Goal: Task Accomplishment & Management: Use online tool/utility

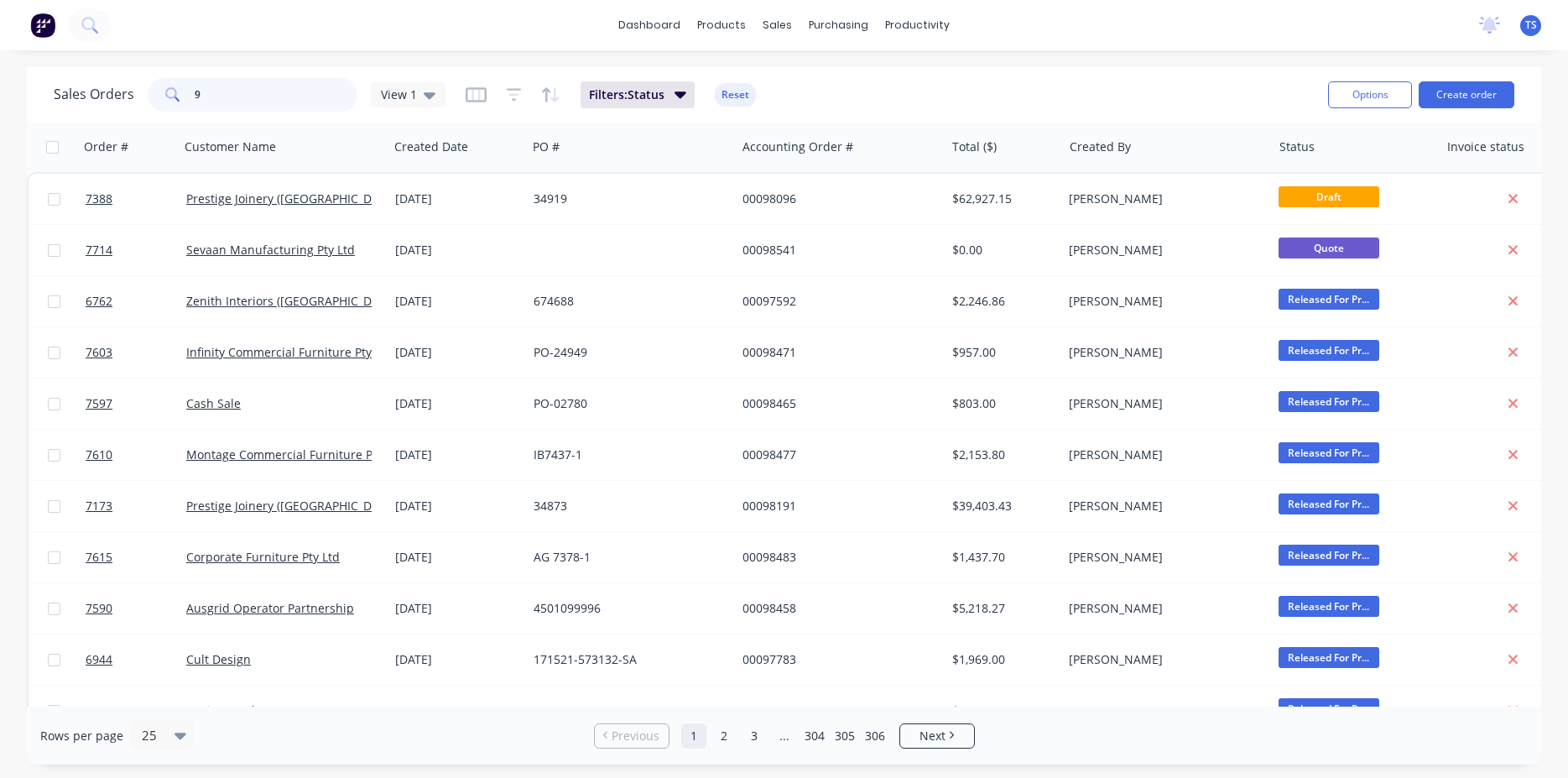
click at [221, 89] on input "9" at bounding box center [276, 94] width 164 height 33
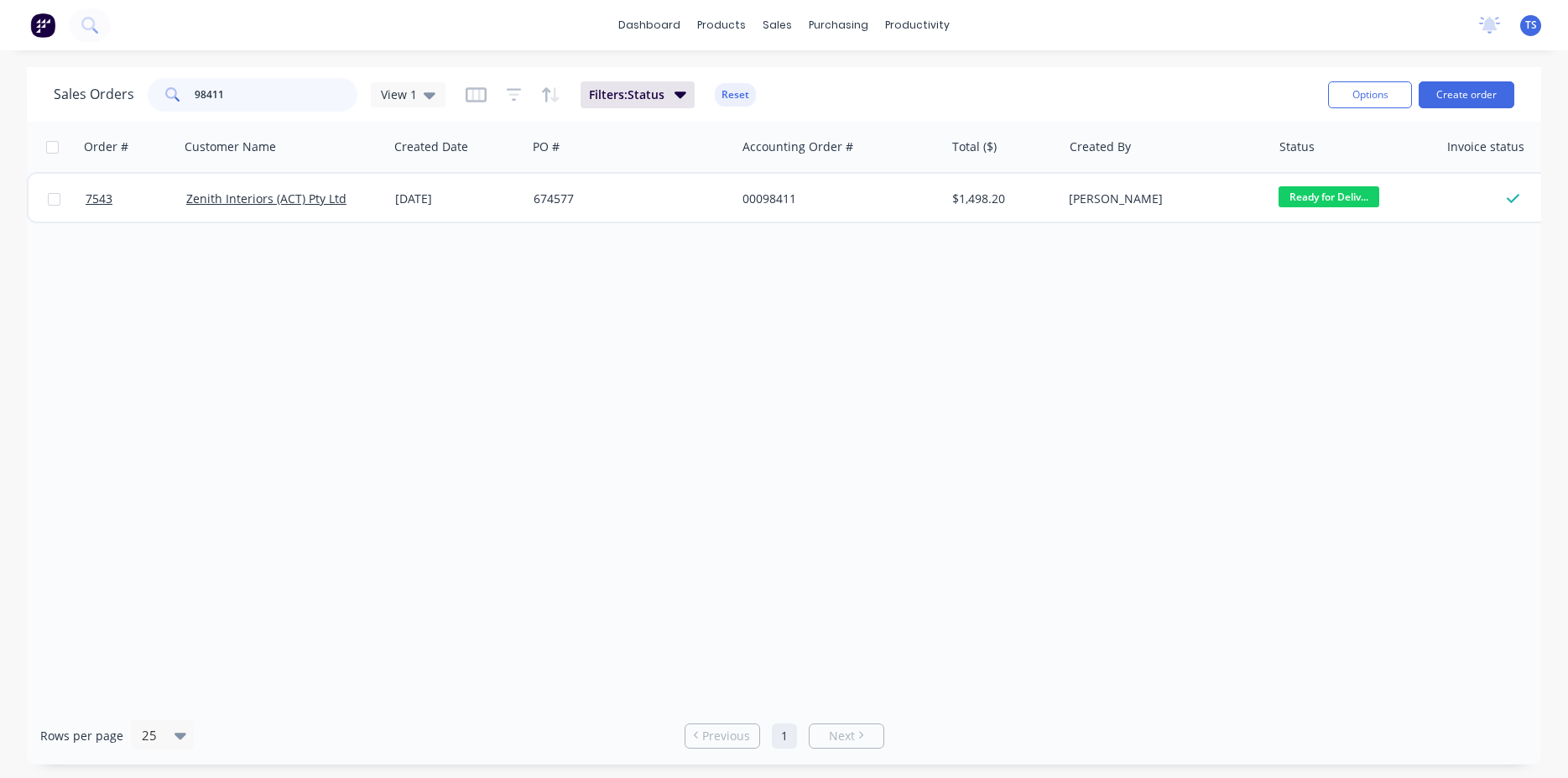
type input "98411"
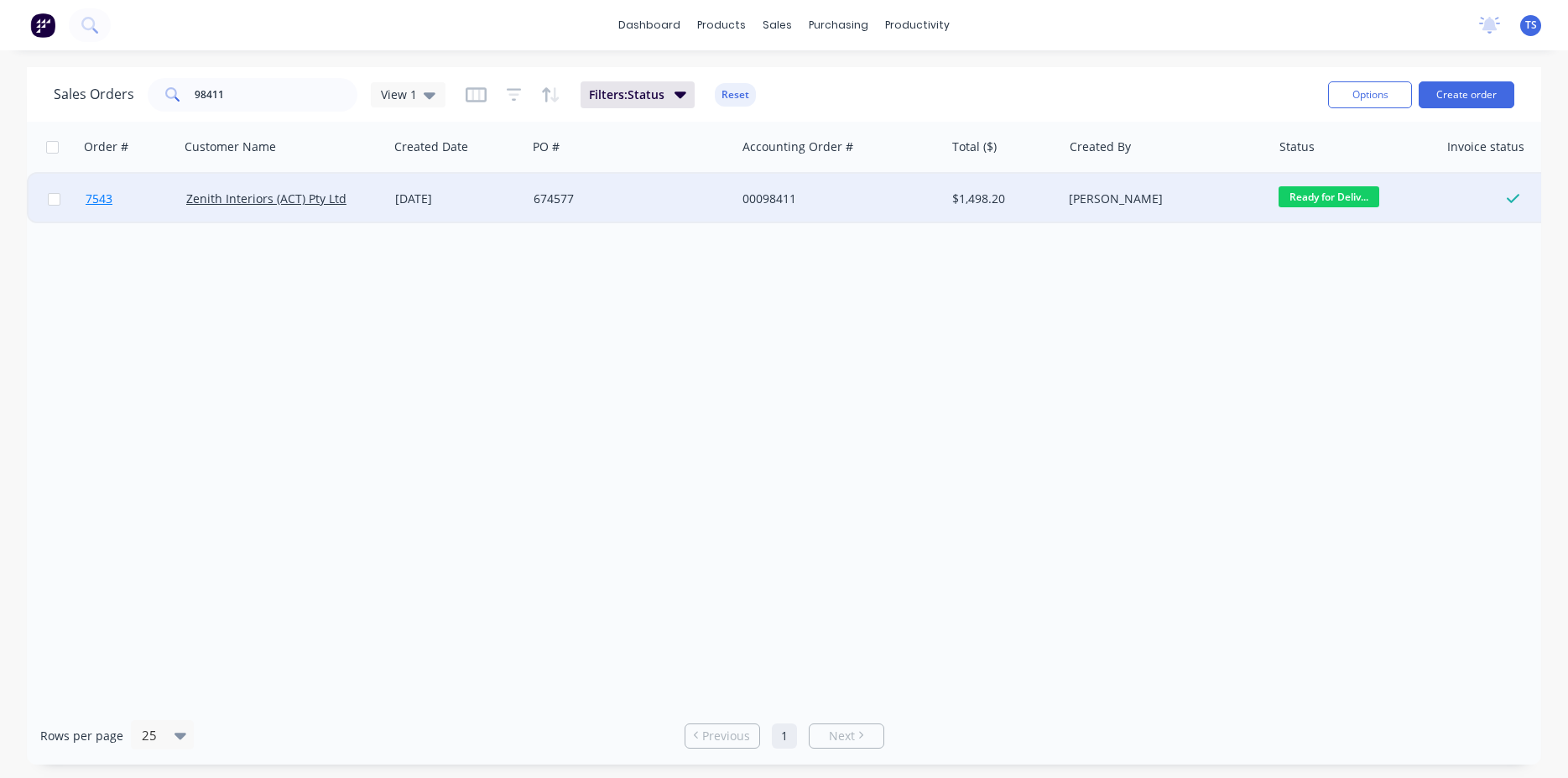
click at [91, 203] on span "7543" at bounding box center [99, 198] width 27 height 17
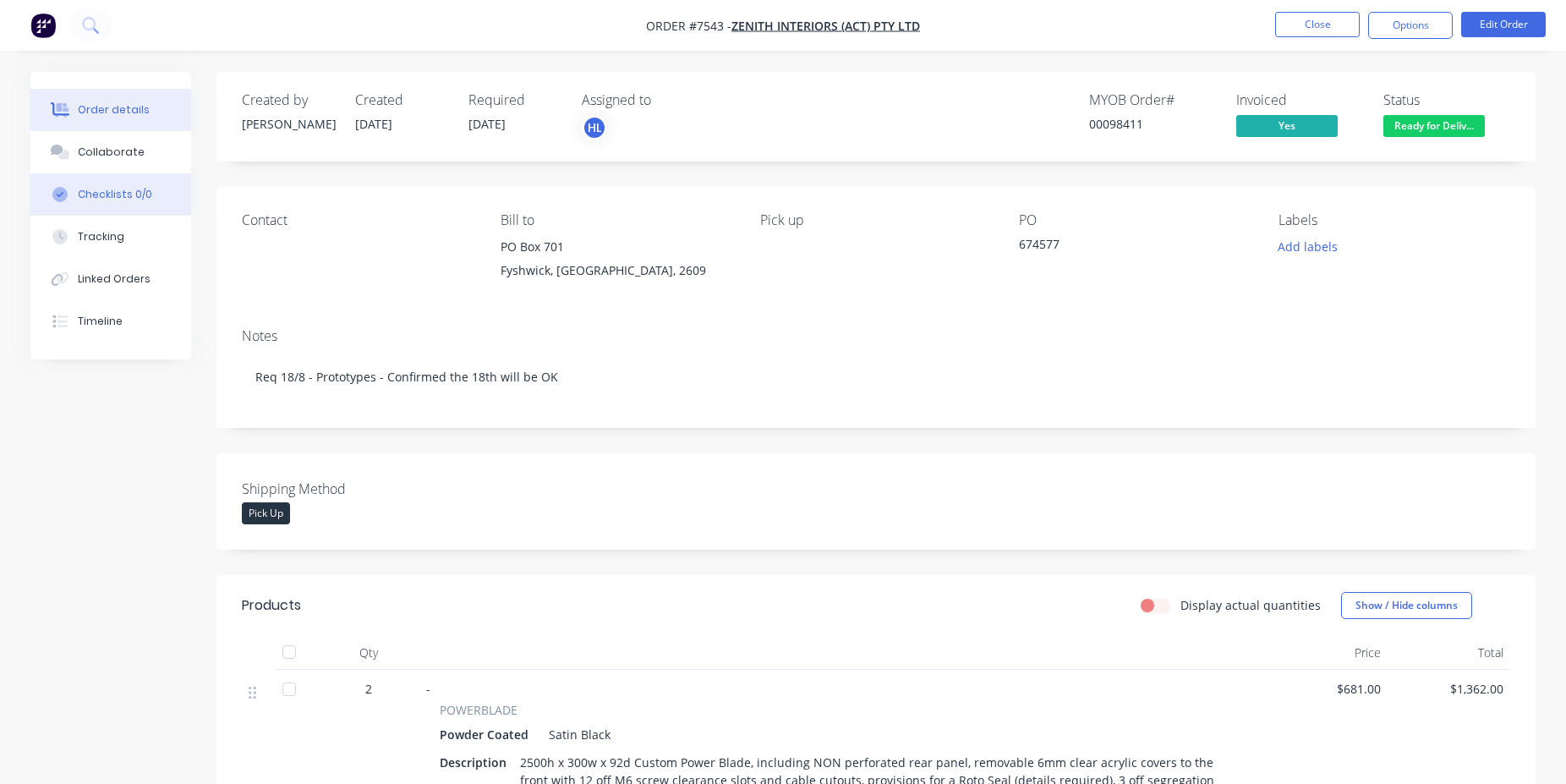
click at [137, 173] on button "Checklists 0/0" at bounding box center [111, 194] width 161 height 42
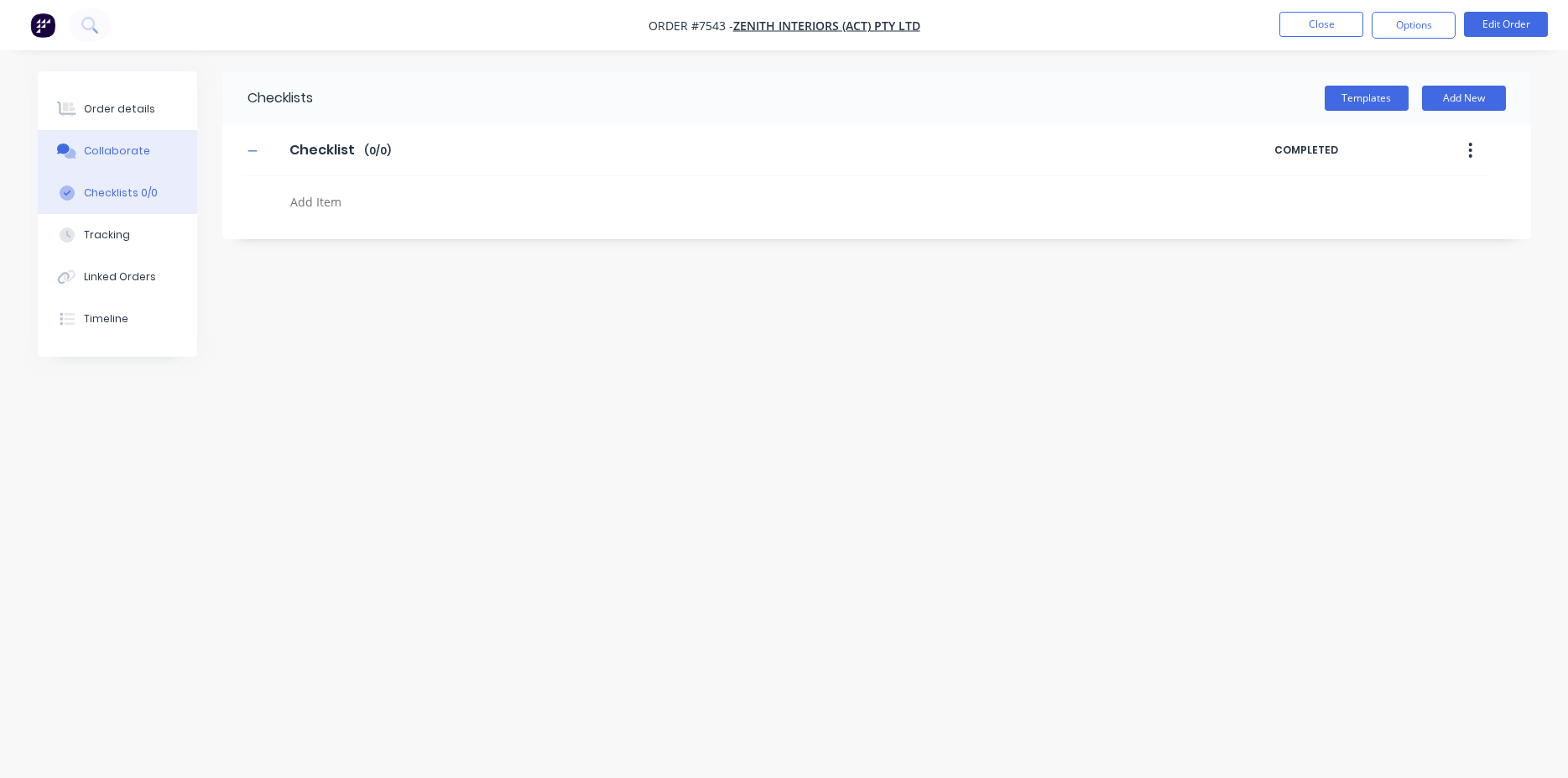
click at [137, 156] on div "Collaborate" at bounding box center [117, 151] width 66 height 15
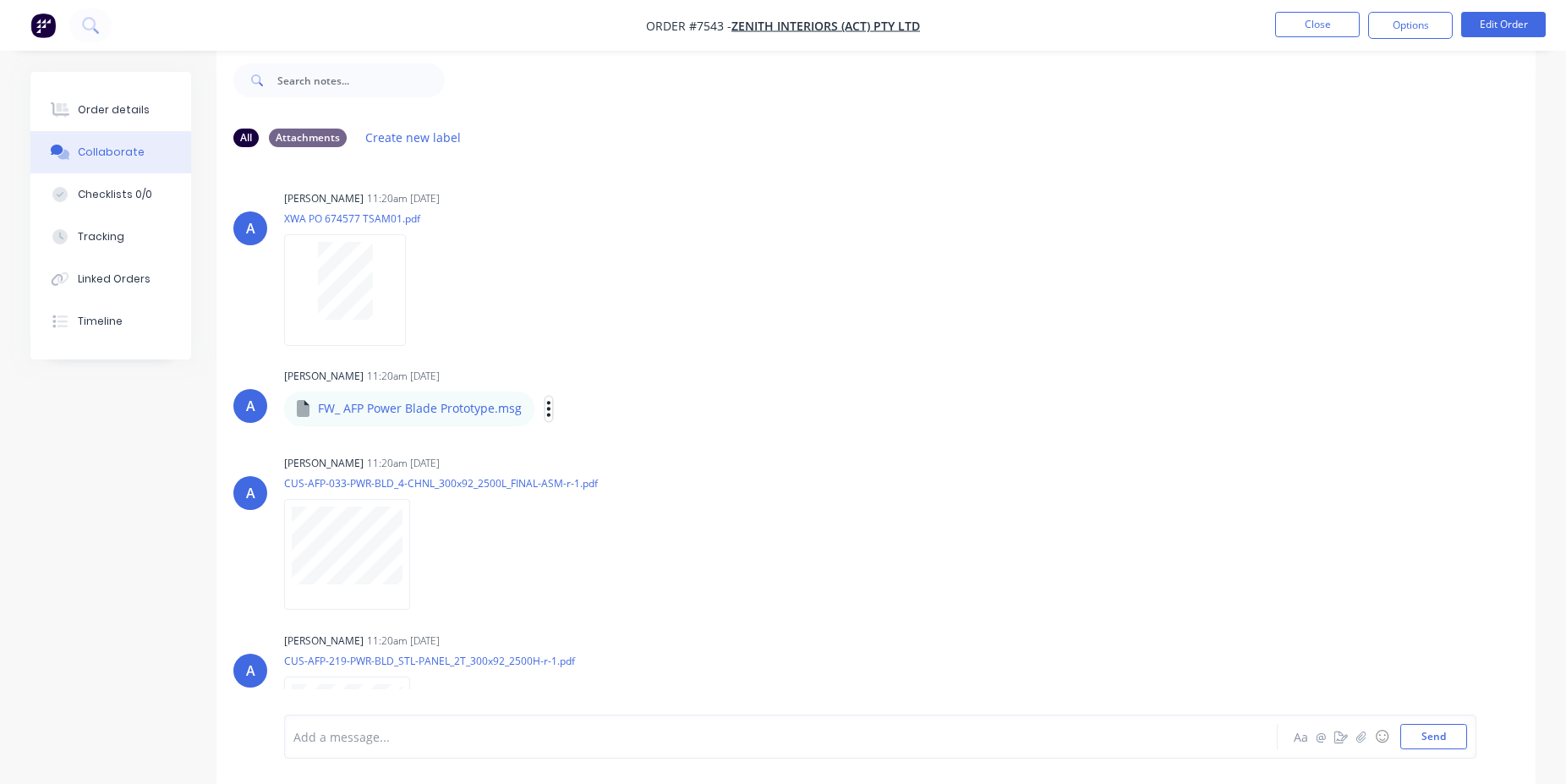
click at [549, 413] on icon "button" at bounding box center [549, 409] width 5 height 20
click at [629, 447] on button "Download" at bounding box center [660, 453] width 191 height 38
click at [155, 109] on button "Order details" at bounding box center [111, 109] width 161 height 42
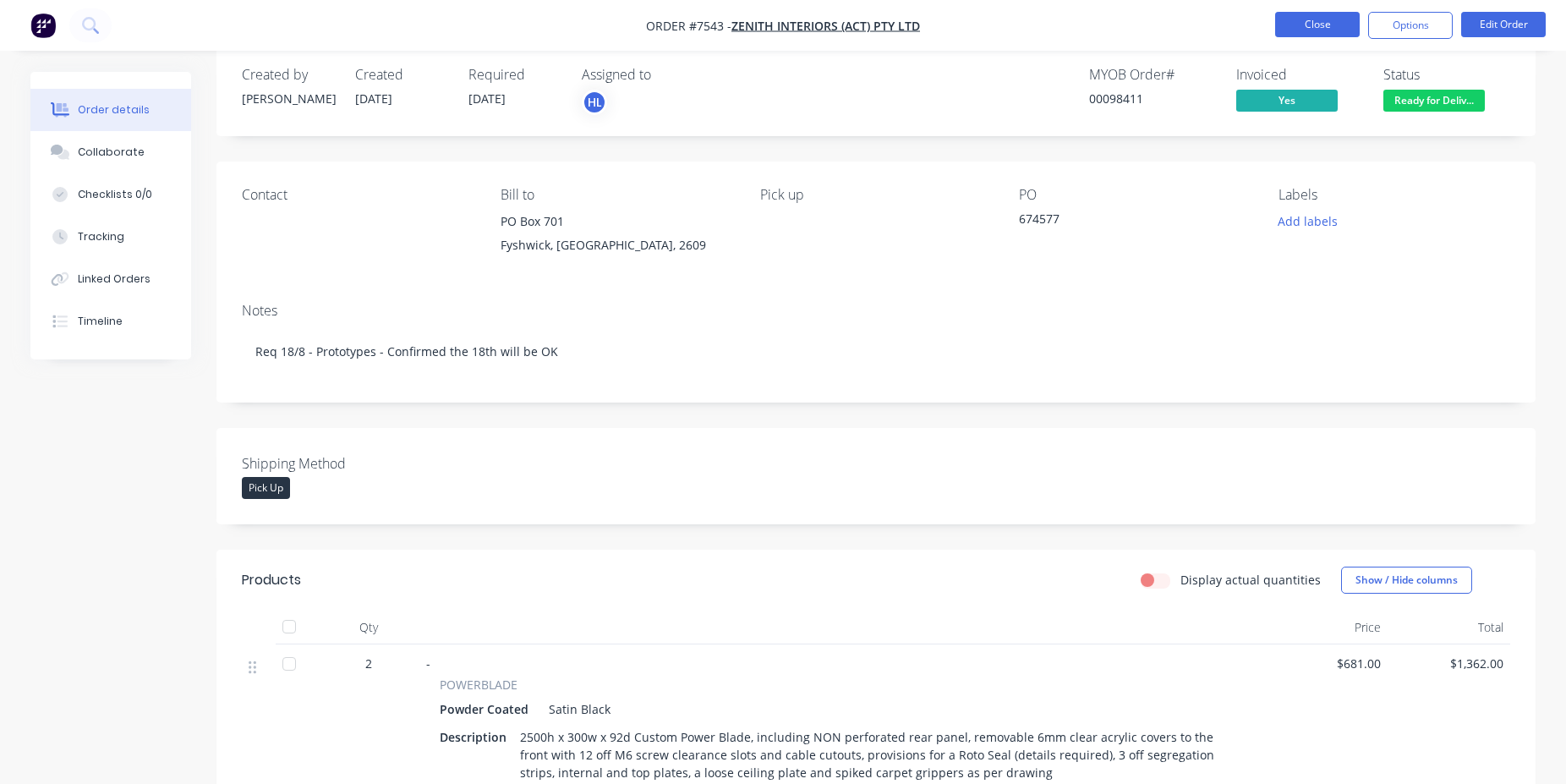
click at [1340, 29] on button "Close" at bounding box center [1318, 24] width 85 height 25
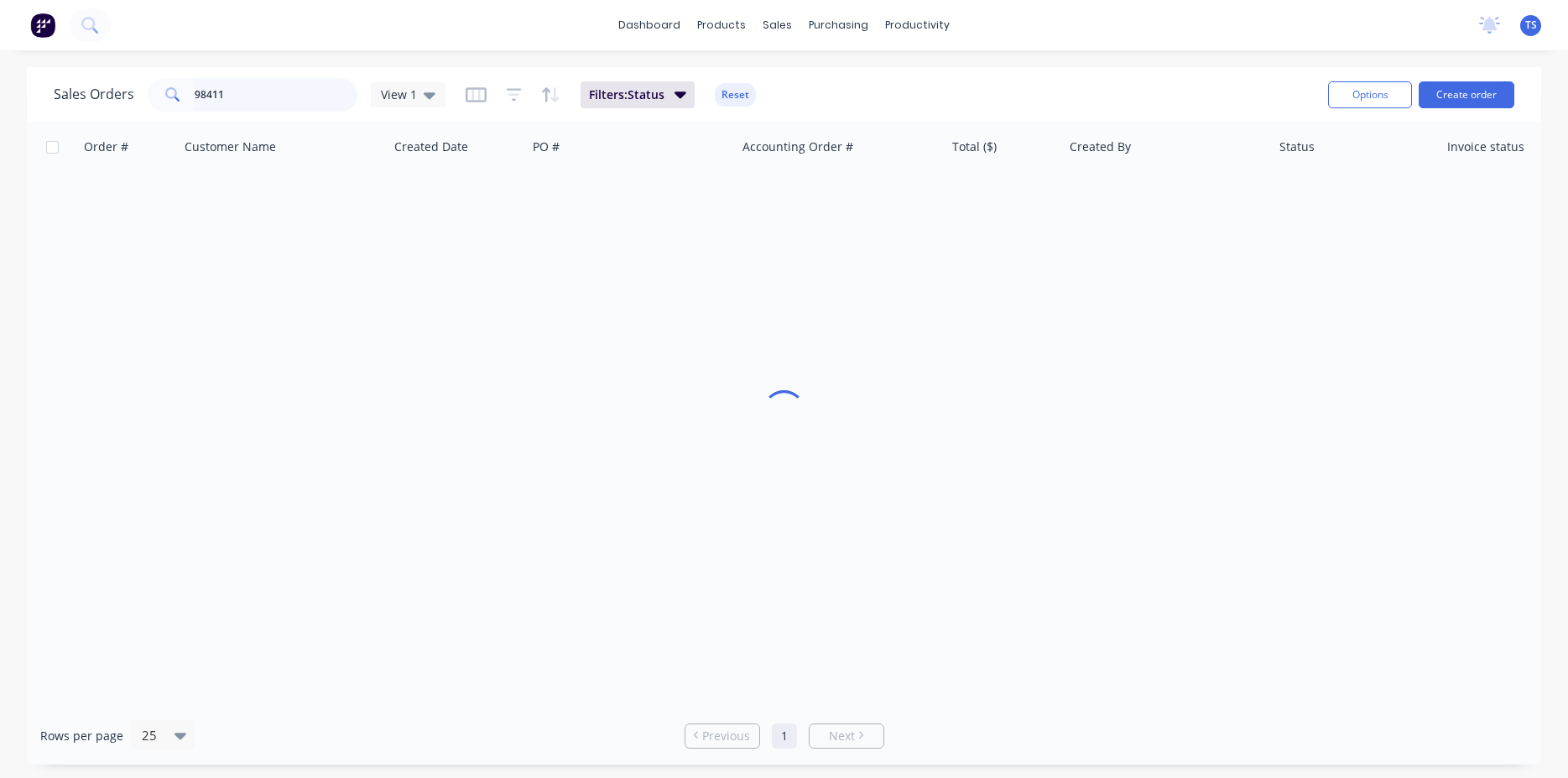
click at [256, 98] on input "98411" at bounding box center [276, 94] width 164 height 33
click at [269, 99] on input "98368" at bounding box center [276, 94] width 164 height 33
type input "98415"
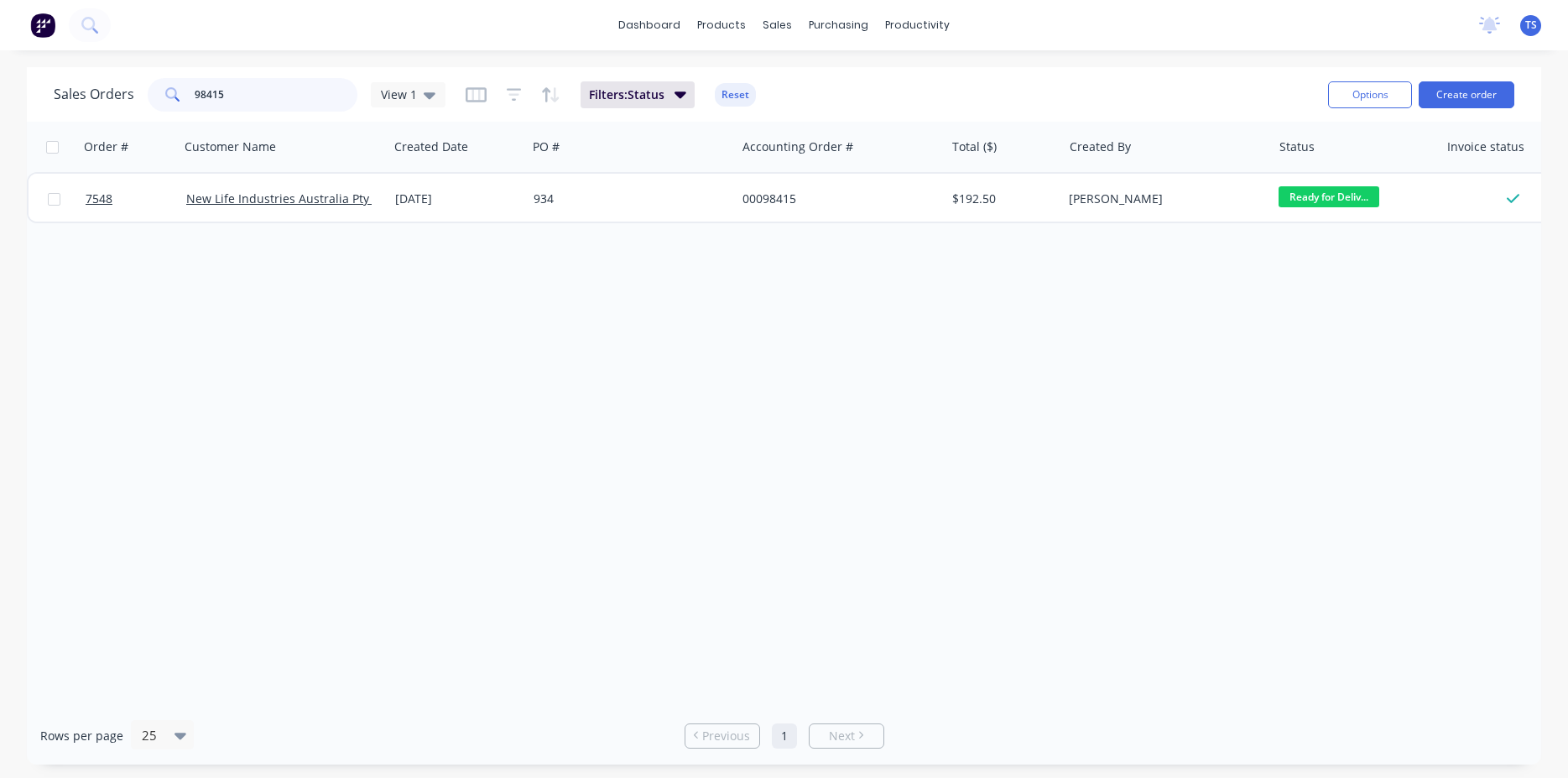
drag, startPoint x: 276, startPoint y: 105, endPoint x: -16, endPoint y: 116, distance: 292.2
click at [195, 111] on input "98415" at bounding box center [276, 94] width 164 height 33
